Goal: Download file/media: Download file/media

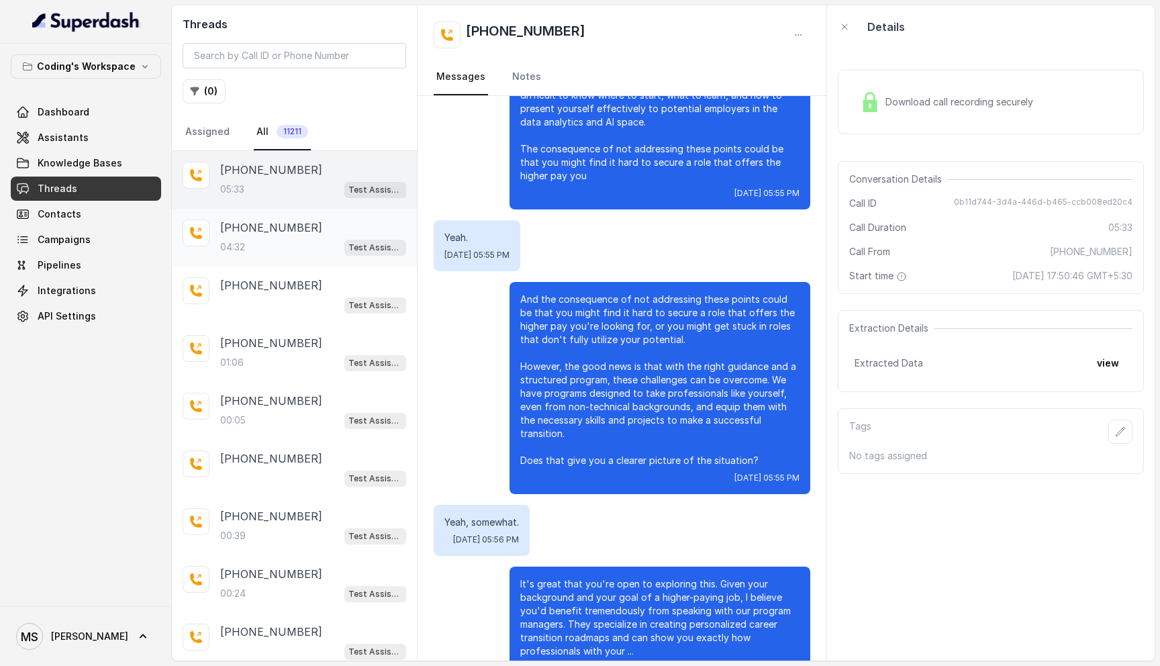
click at [293, 226] on p "[PHONE_NUMBER]" at bounding box center [271, 228] width 102 height 16
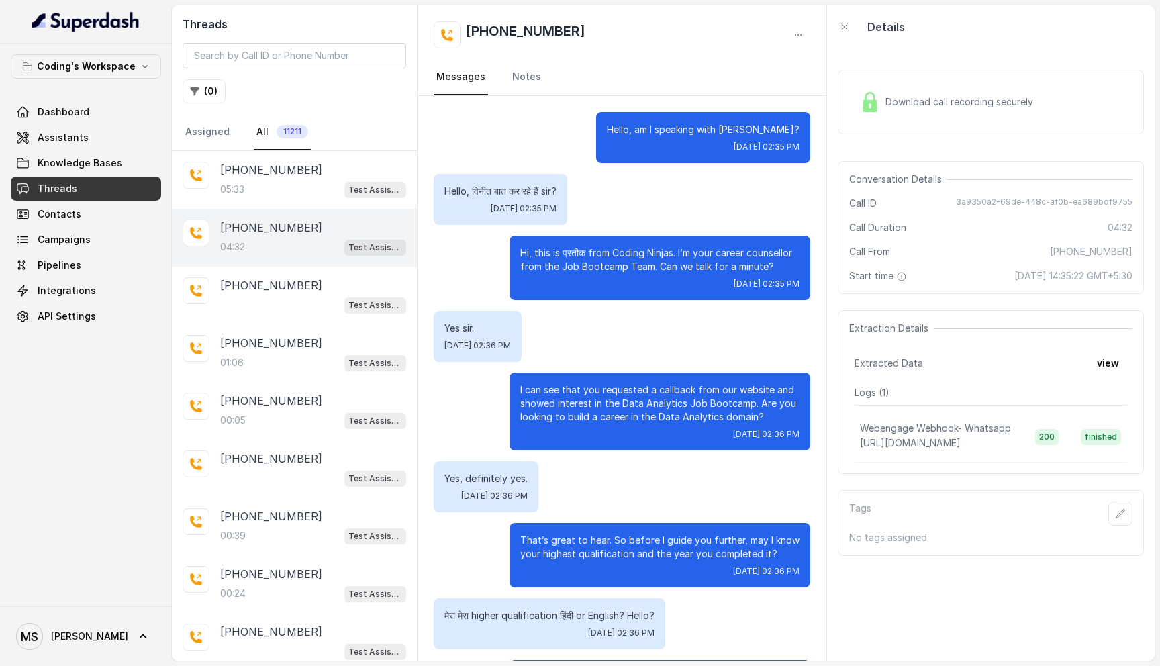
click at [727, 130] on p "Hello, am I speaking with [PERSON_NAME]?" at bounding box center [703, 129] width 193 height 13
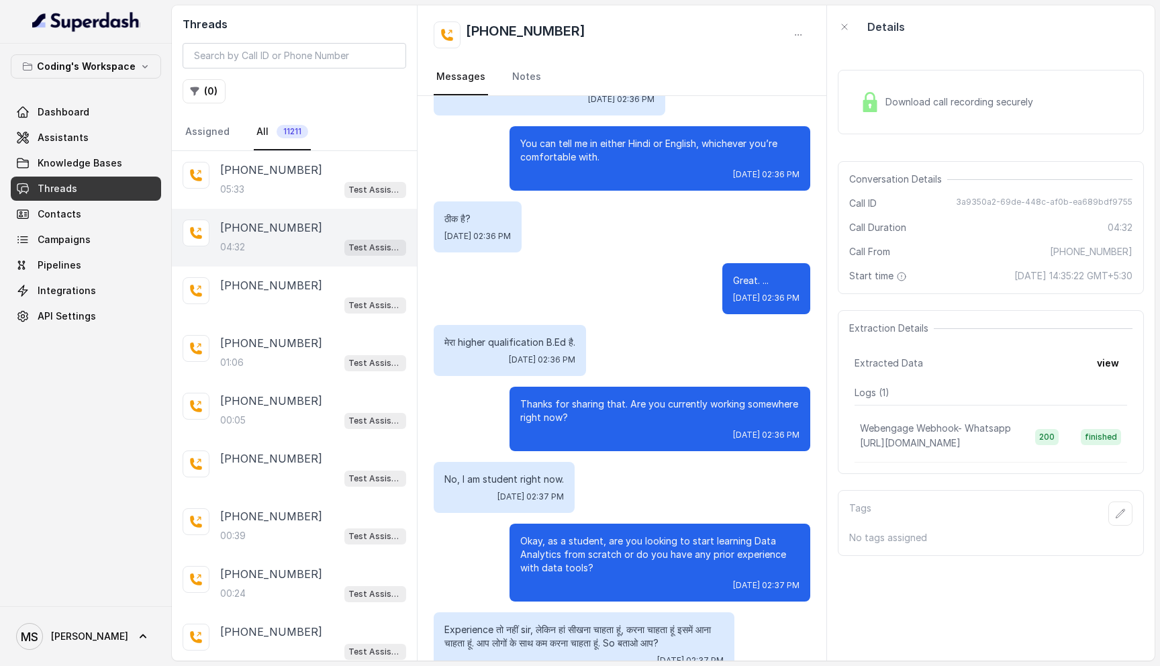
scroll to position [533, 0]
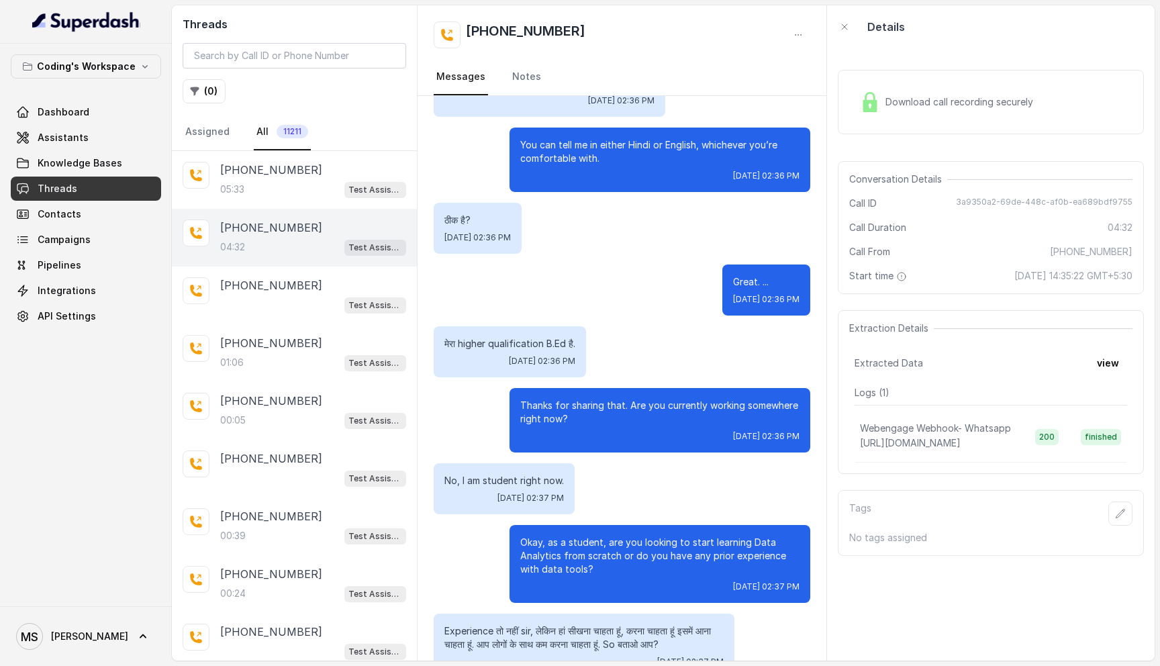
click at [509, 345] on p "मेरा higher qualification B.Ed है." at bounding box center [510, 343] width 131 height 13
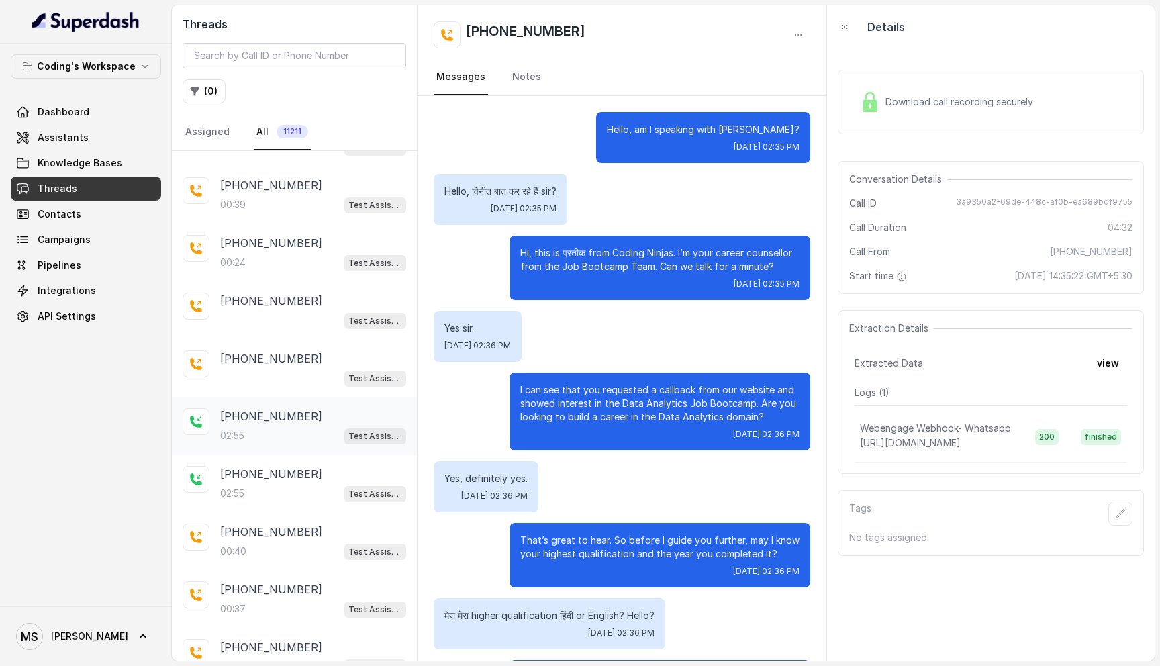
scroll to position [334, 0]
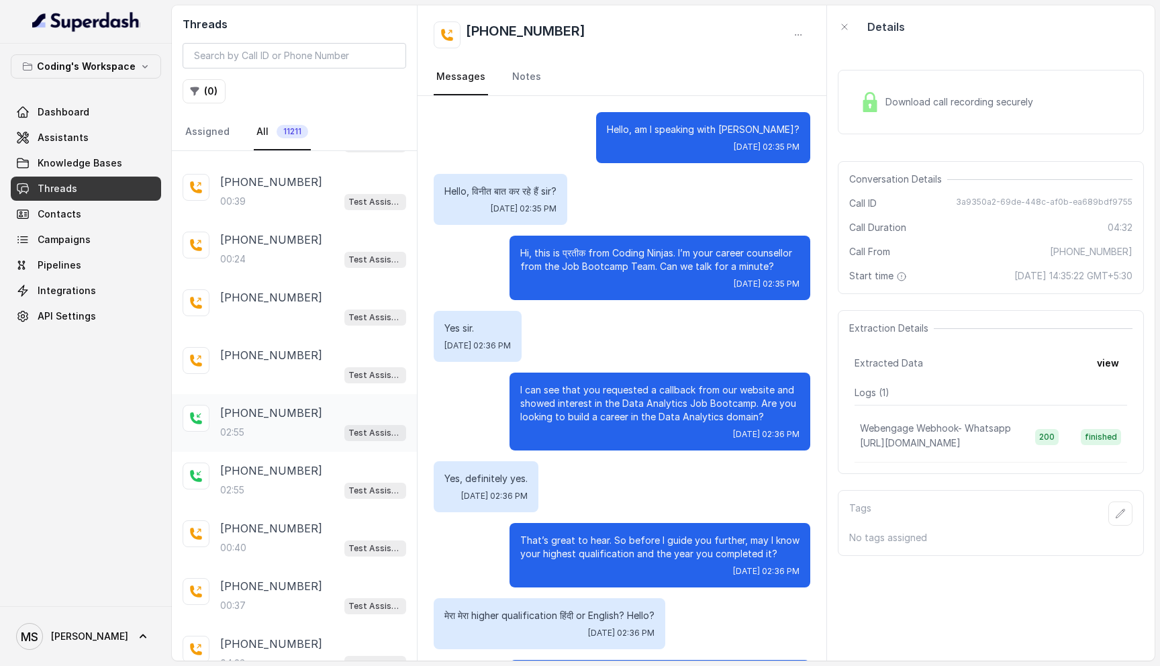
click at [283, 427] on div "02:55 Test Assistant-3" at bounding box center [313, 432] width 186 height 17
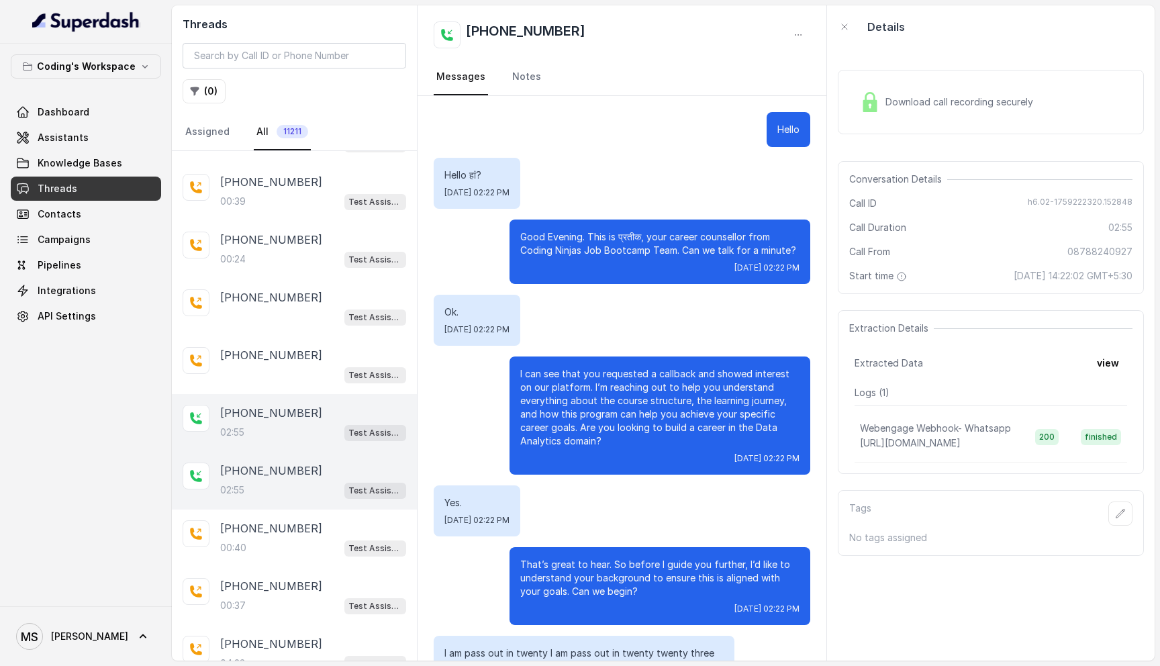
scroll to position [1334, 0]
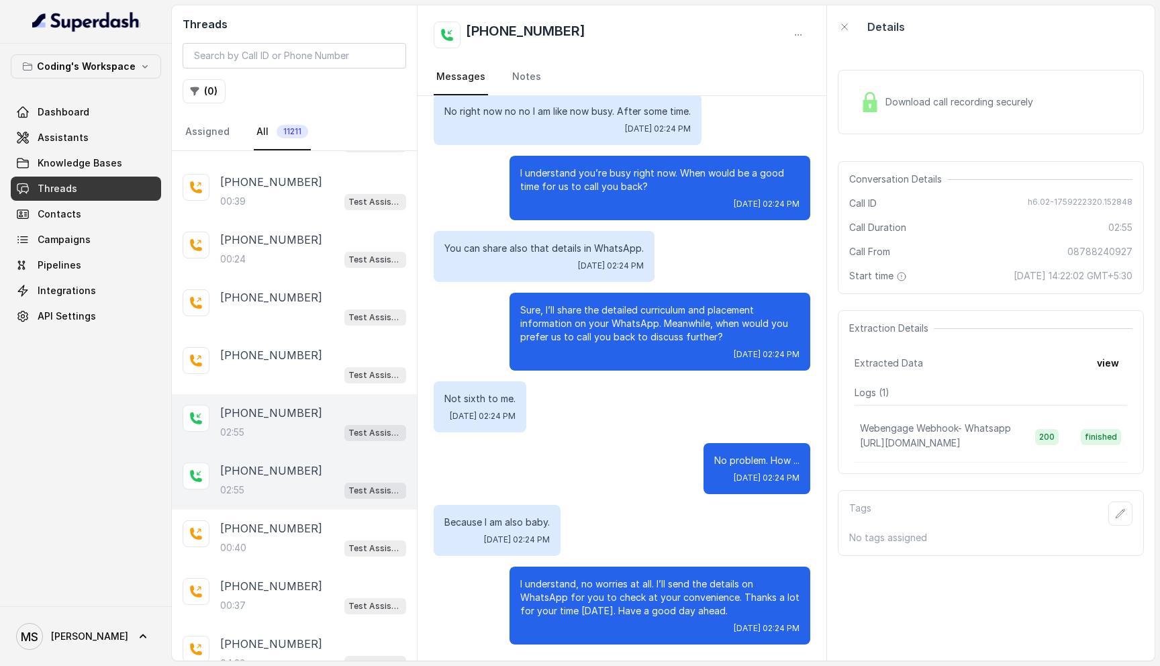
click at [291, 482] on div "02:55 Test Assistant-3" at bounding box center [313, 490] width 186 height 17
click at [267, 387] on div "[PHONE_NUMBER] Test Assistant-3" at bounding box center [294, 365] width 245 height 58
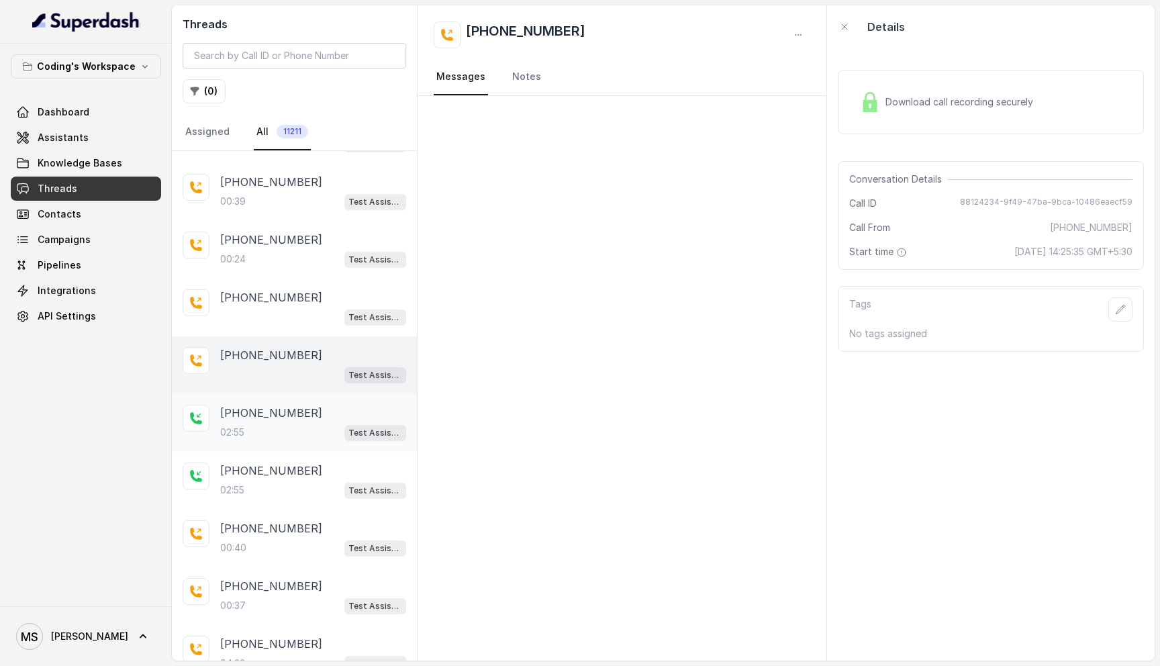
click at [274, 416] on p "[PHONE_NUMBER]" at bounding box center [271, 413] width 102 height 16
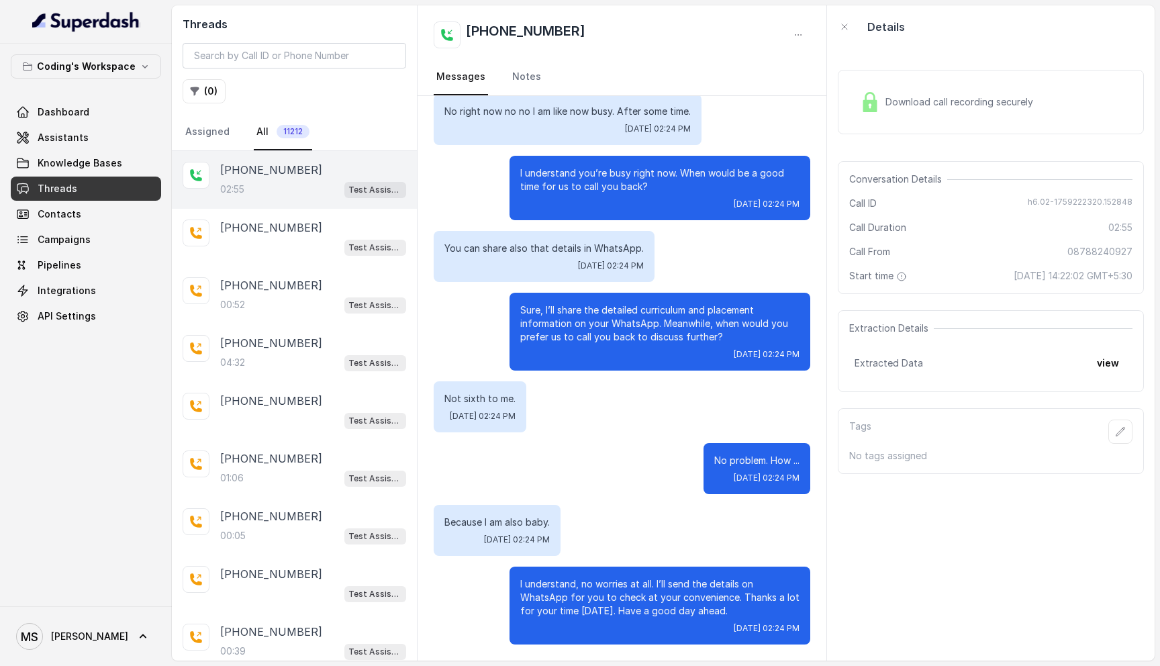
click at [915, 102] on span "Download call recording securely" at bounding box center [962, 101] width 153 height 13
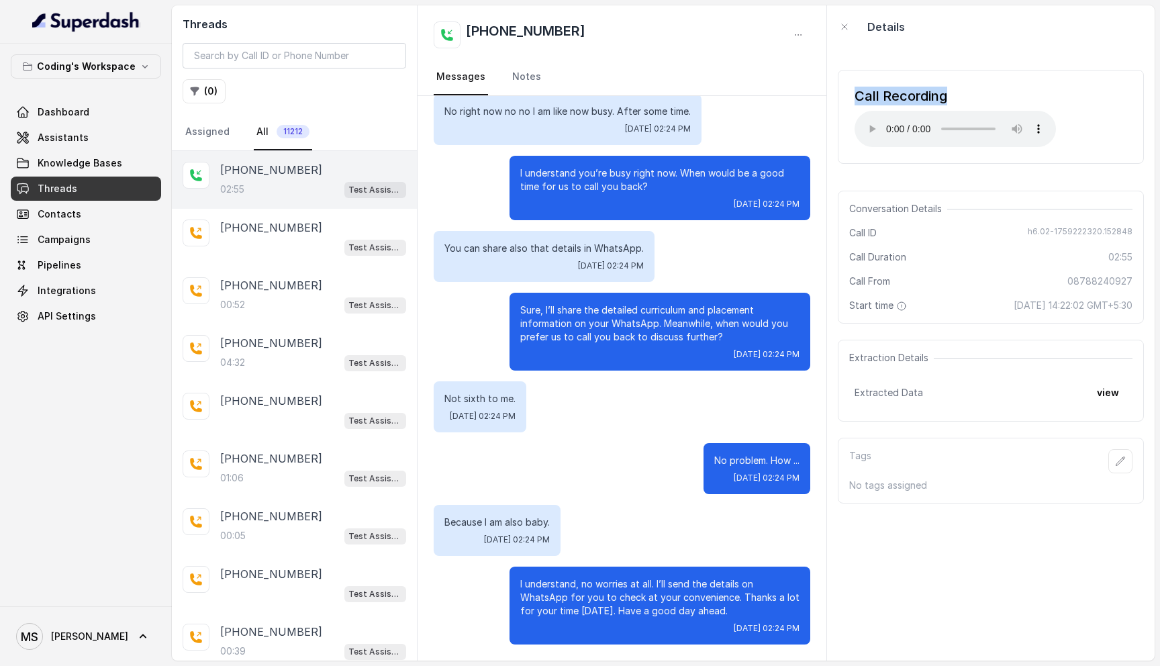
drag, startPoint x: 841, startPoint y: 87, endPoint x: 959, endPoint y: 93, distance: 118.3
click at [959, 93] on div "Call Recording Your browser does not support the audio element." at bounding box center [991, 117] width 306 height 94
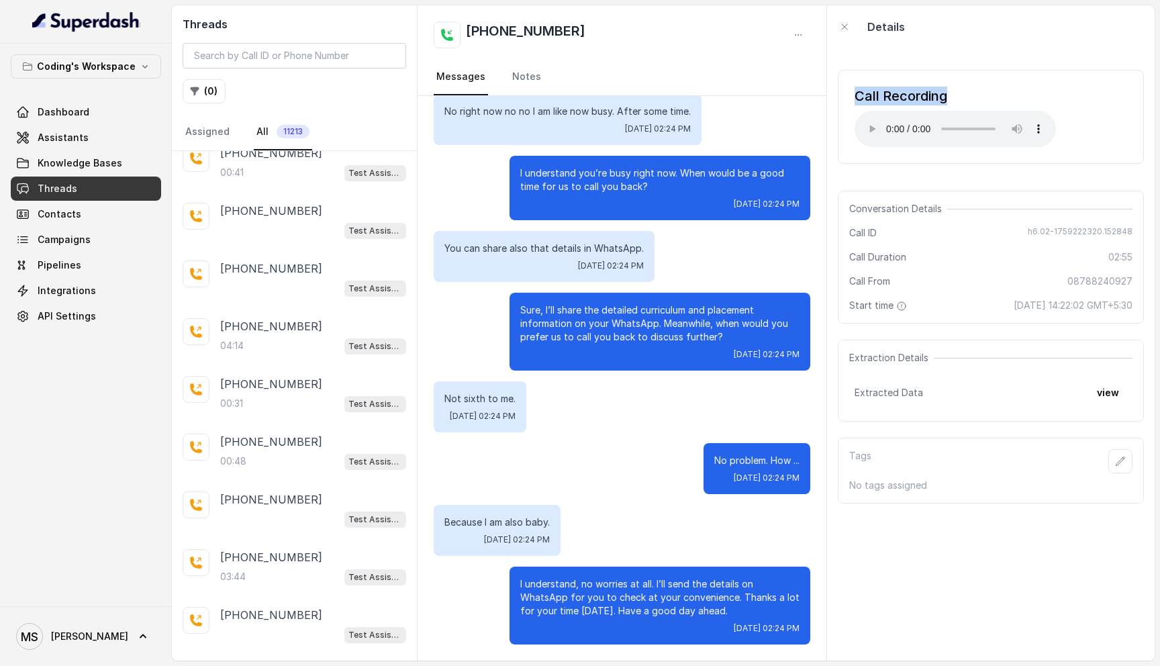
scroll to position [1571, 0]
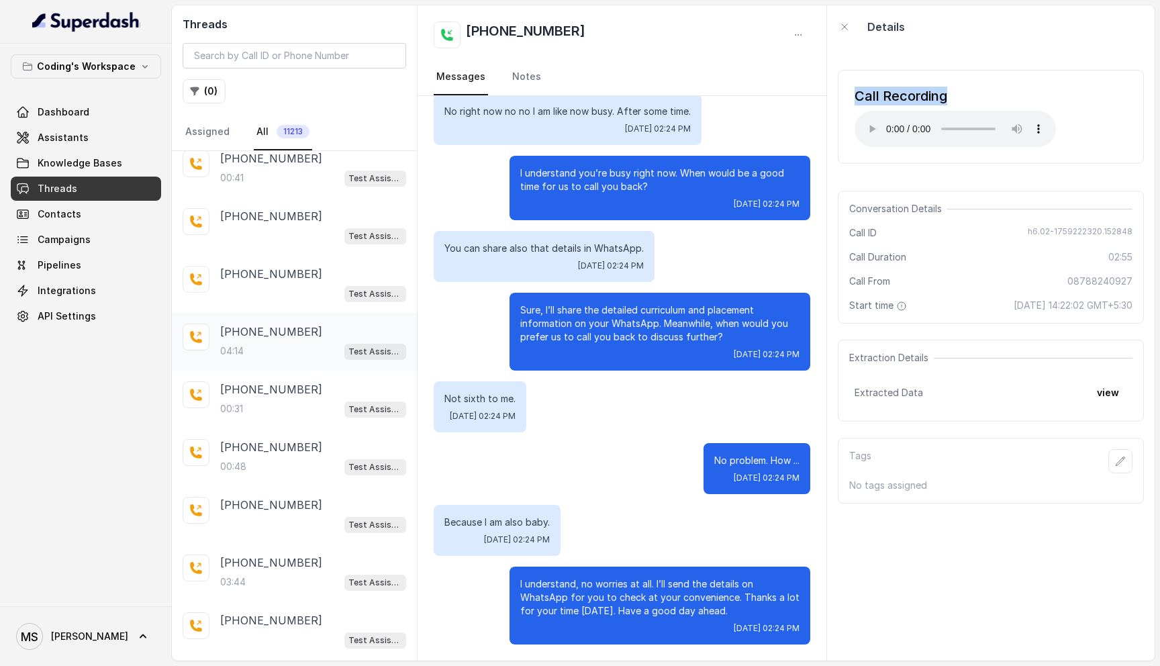
click at [275, 326] on p "[PHONE_NUMBER]" at bounding box center [271, 332] width 102 height 16
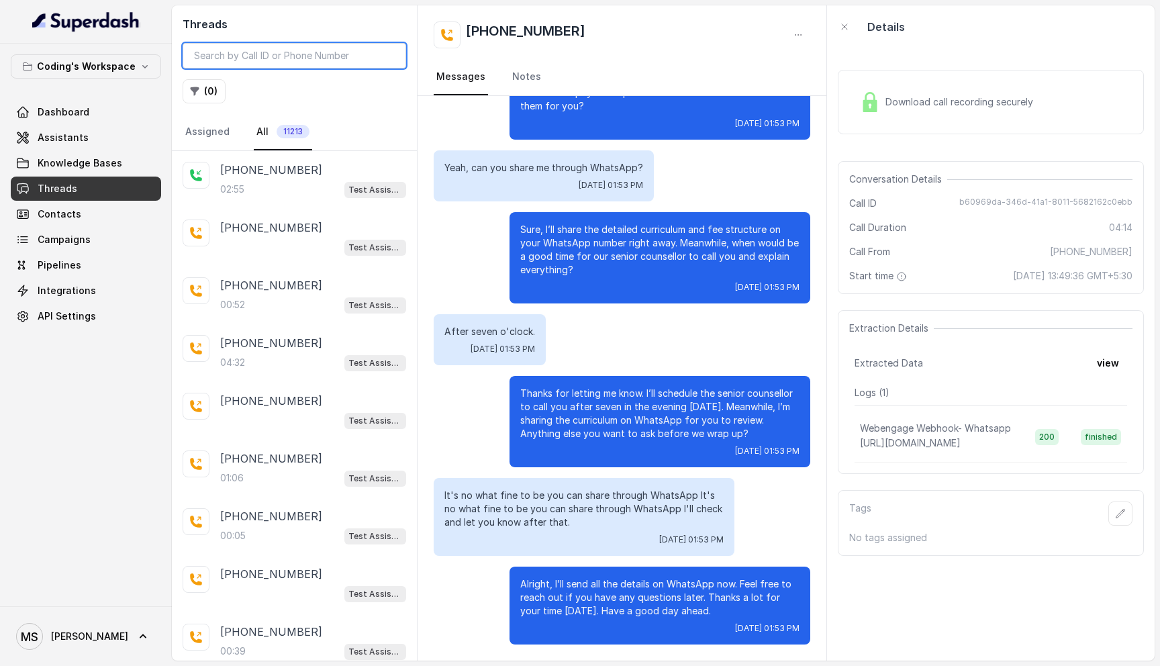
click at [261, 63] on input "search" at bounding box center [295, 56] width 224 height 26
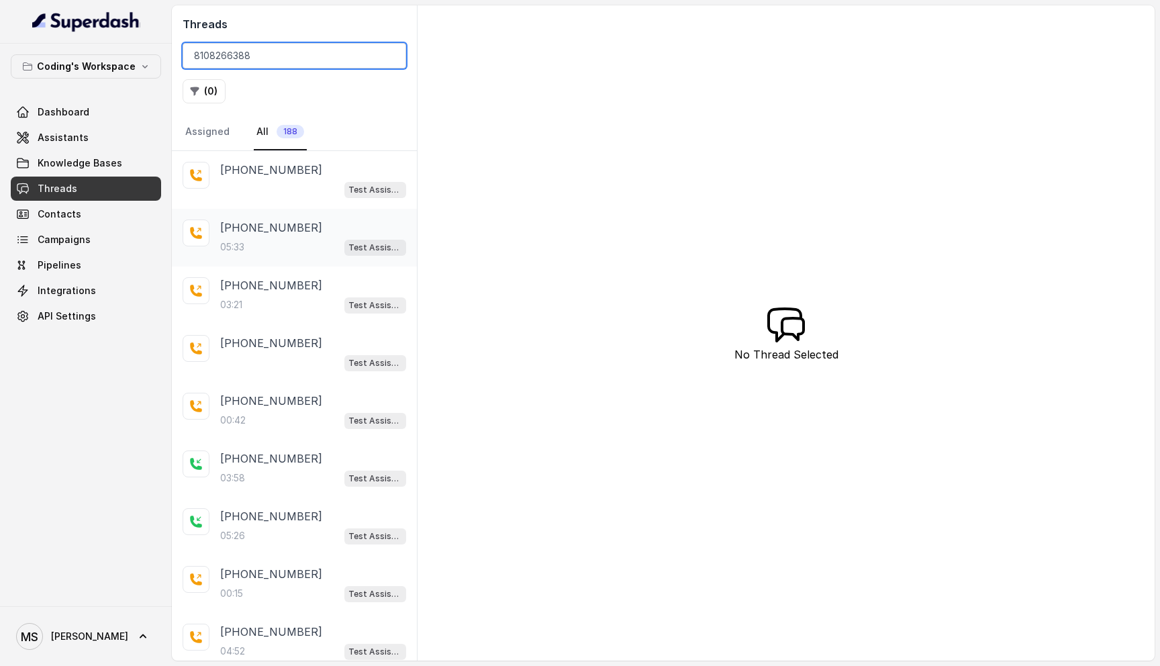
type input "8108266388"
click at [242, 240] on p "05:33" at bounding box center [232, 246] width 24 height 13
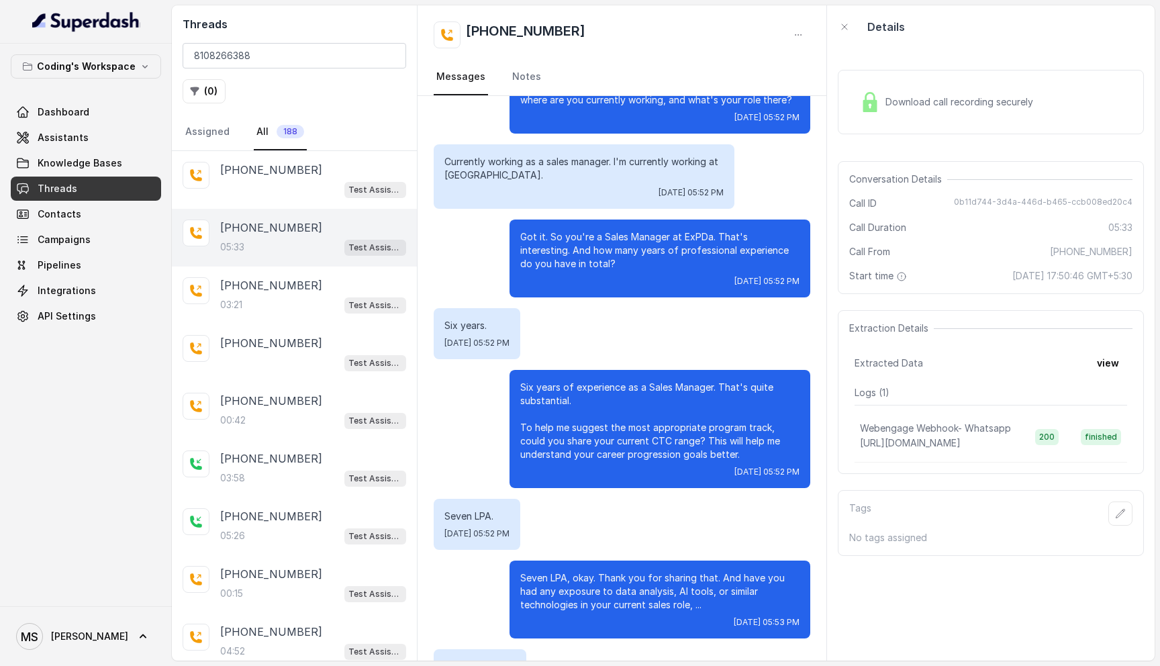
scroll to position [1208, 0]
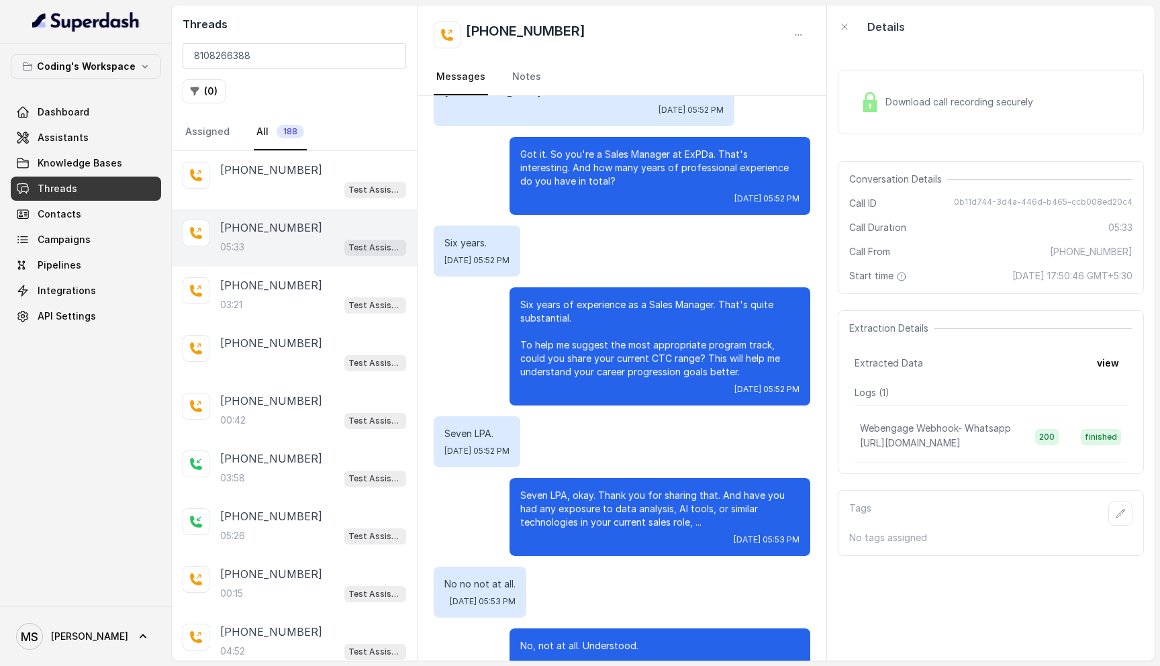
click at [1006, 112] on div "Download call recording securely" at bounding box center [947, 102] width 184 height 31
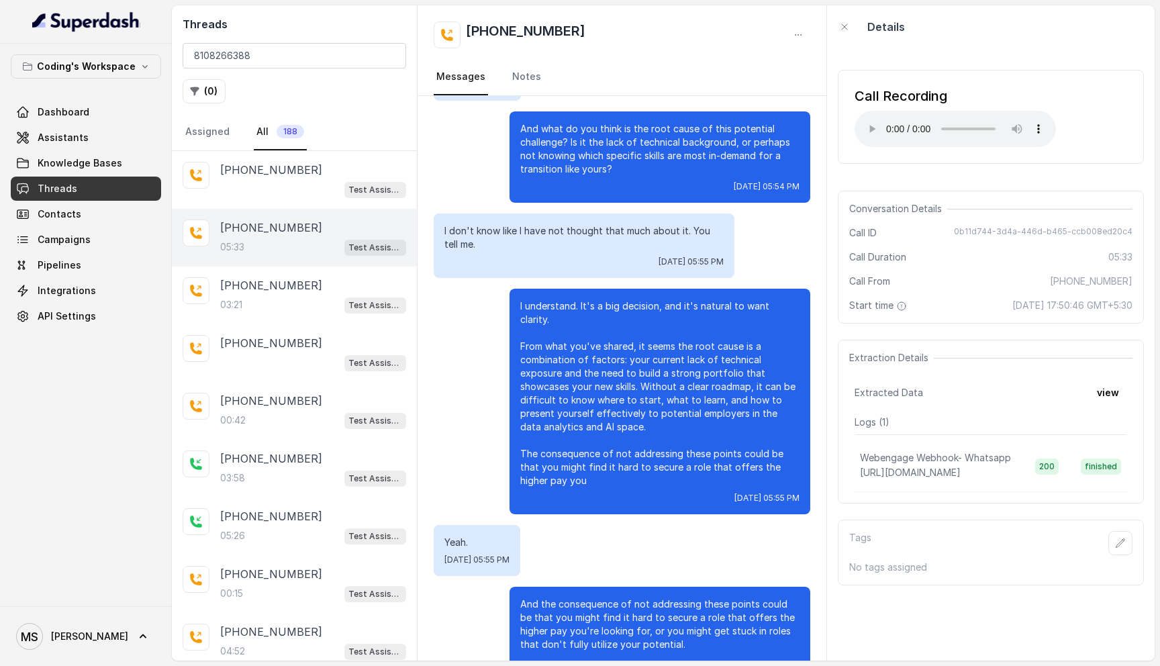
scroll to position [2541, 0]
